Goal: Task Accomplishment & Management: Manage account settings

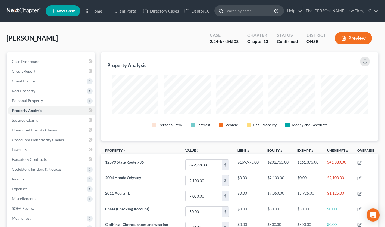
click at [261, 12] on input "search" at bounding box center [250, 11] width 50 height 10
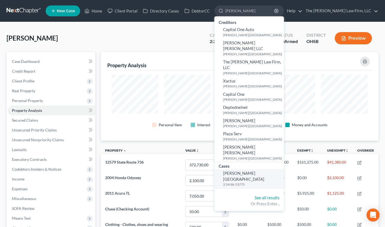
type input "[PERSON_NAME]"
click at [264, 171] on span "[PERSON_NAME][GEOGRAPHIC_DATA]" at bounding box center [243, 176] width 41 height 11
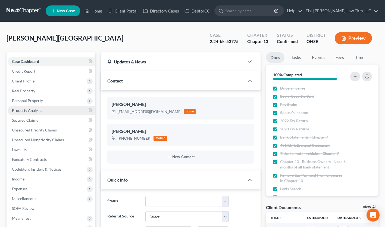
click at [39, 109] on span "Property Analysis" at bounding box center [27, 110] width 30 height 5
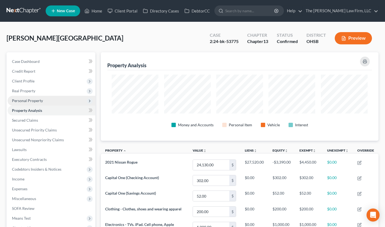
click at [31, 98] on span "Personal Property" at bounding box center [27, 100] width 31 height 5
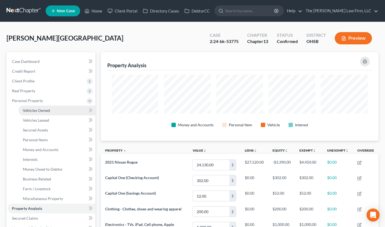
click at [35, 111] on span "Vehicles Owned" at bounding box center [36, 110] width 27 height 5
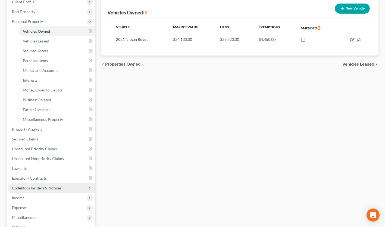
scroll to position [87, 0]
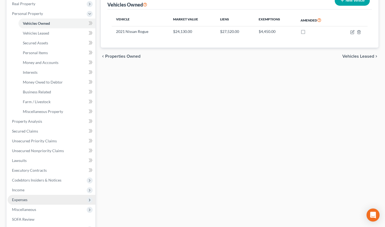
click at [36, 199] on span "Expenses" at bounding box center [52, 200] width 88 height 10
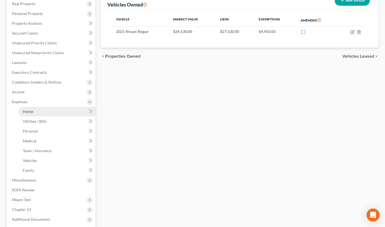
click at [52, 112] on link "Home" at bounding box center [56, 112] width 77 height 10
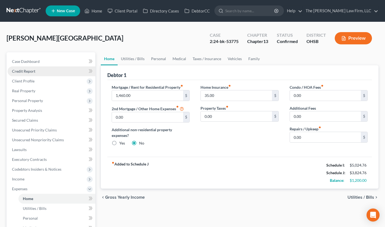
click at [38, 71] on link "Credit Report" at bounding box center [52, 71] width 88 height 10
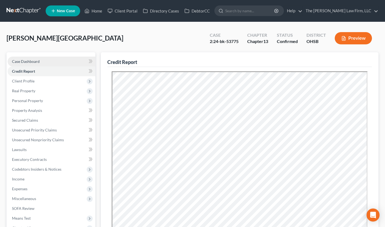
click at [29, 62] on span "Case Dashboard" at bounding box center [26, 61] width 28 height 5
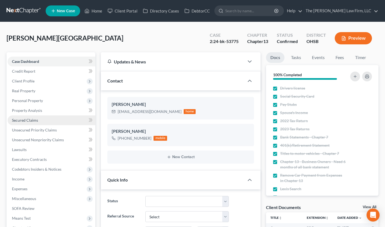
click at [27, 118] on span "Secured Claims" at bounding box center [25, 120] width 26 height 5
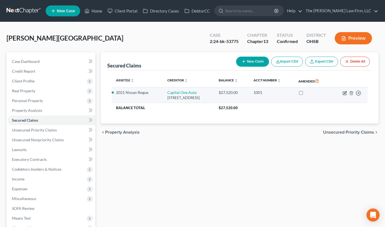
click at [345, 93] on icon "button" at bounding box center [345, 92] width 2 height 2
select select "45"
select select "2"
select select "0"
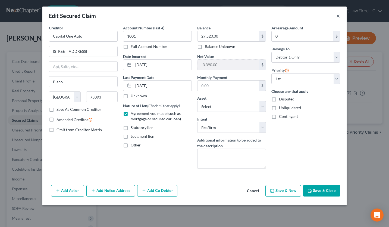
click at [339, 16] on button "×" at bounding box center [339, 16] width 4 height 7
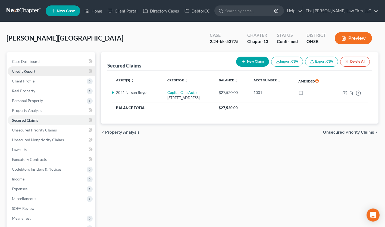
click at [32, 70] on span "Credit Report" at bounding box center [23, 71] width 23 height 5
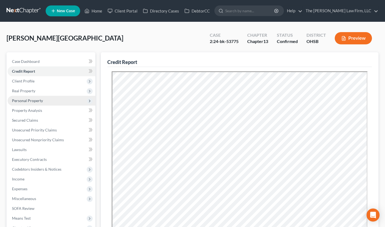
click at [41, 100] on span "Personal Property" at bounding box center [27, 100] width 31 height 5
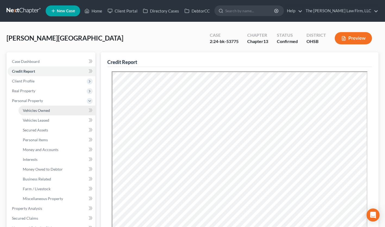
click at [42, 113] on link "Vehicles Owned" at bounding box center [56, 111] width 77 height 10
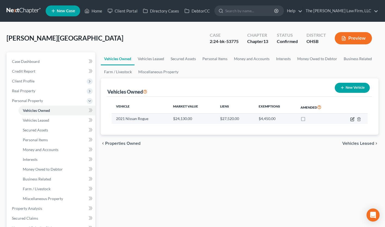
click at [351, 118] on icon "button" at bounding box center [353, 119] width 4 height 4
select select "0"
select select "5"
select select "2"
select select "0"
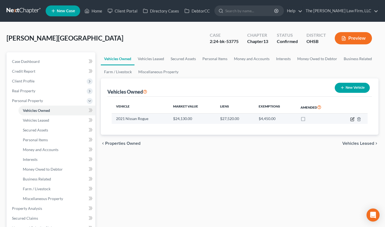
select select "45"
select select "0"
select select "2"
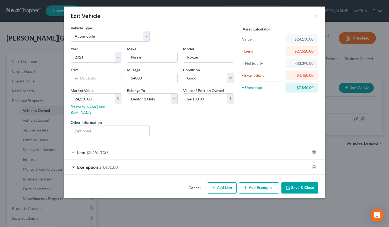
click at [160, 145] on div "Lien $27,520.00" at bounding box center [187, 152] width 246 height 14
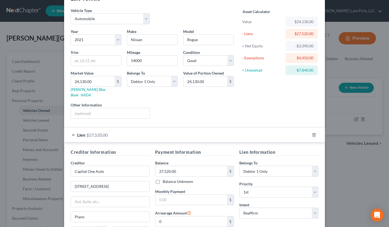
scroll to position [18, 0]
click at [159, 130] on div "Lien $27,520.00" at bounding box center [187, 134] width 246 height 14
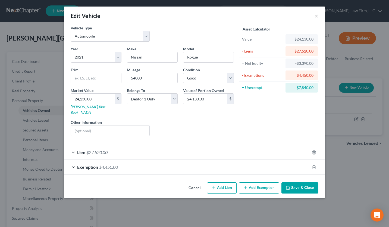
scroll to position [0, 0]
click at [138, 160] on div "Exemption $4,450.00" at bounding box center [187, 167] width 246 height 14
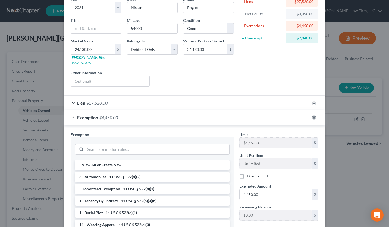
scroll to position [49, 0]
click at [145, 115] on div "Exemption $4,450.00" at bounding box center [187, 117] width 246 height 14
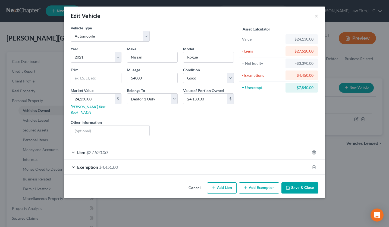
scroll to position [0, 0]
click at [150, 147] on div "Lien $27,520.00" at bounding box center [187, 152] width 246 height 14
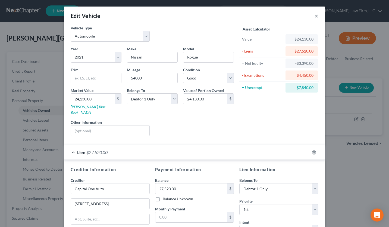
click at [315, 15] on button "×" at bounding box center [317, 16] width 4 height 7
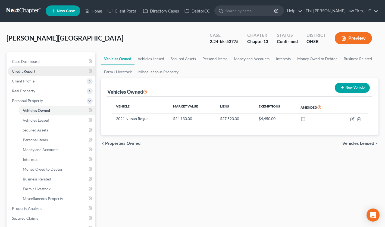
click at [40, 71] on link "Credit Report" at bounding box center [52, 71] width 88 height 10
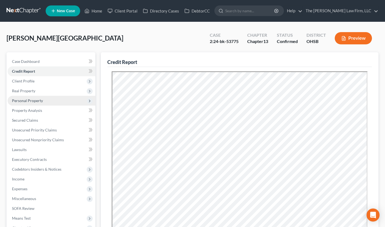
click at [34, 102] on span "Personal Property" at bounding box center [27, 100] width 31 height 5
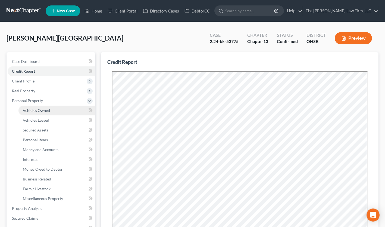
click at [36, 111] on span "Vehicles Owned" at bounding box center [36, 110] width 27 height 5
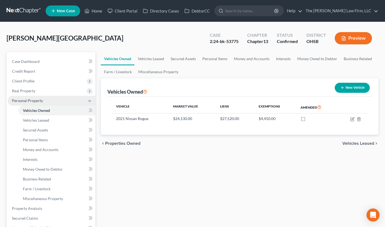
click at [35, 99] on span "Personal Property" at bounding box center [27, 100] width 31 height 5
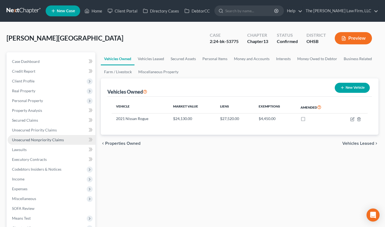
click at [47, 141] on span "Unsecured Nonpriority Claims" at bounding box center [38, 139] width 52 height 5
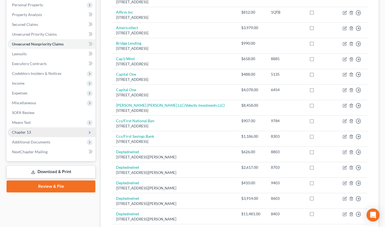
scroll to position [95, 0]
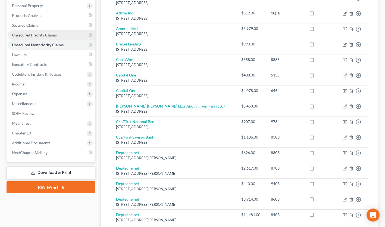
click at [46, 39] on link "Unsecured Priority Claims" at bounding box center [52, 35] width 88 height 10
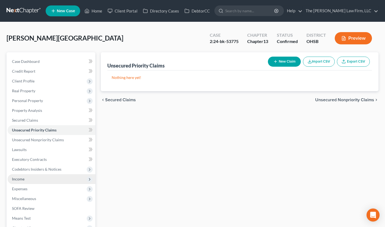
scroll to position [81, 0]
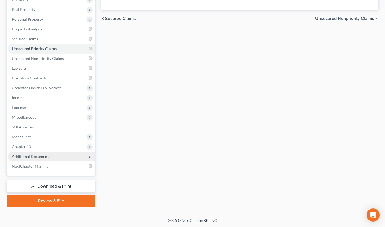
click at [45, 157] on span "Additional Documents" at bounding box center [31, 156] width 38 height 5
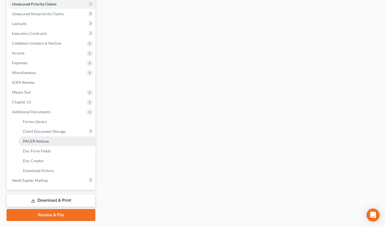
click at [54, 143] on link "PACER Notices" at bounding box center [56, 141] width 77 height 10
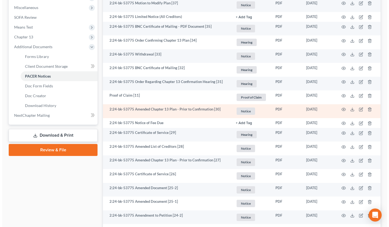
scroll to position [191, 0]
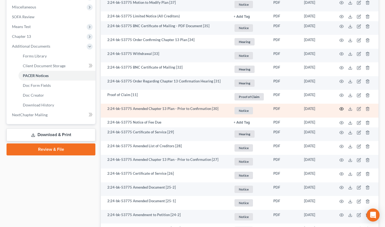
click at [342, 109] on circle "button" at bounding box center [341, 108] width 1 height 1
